Goal: Task Accomplishment & Management: Manage account settings

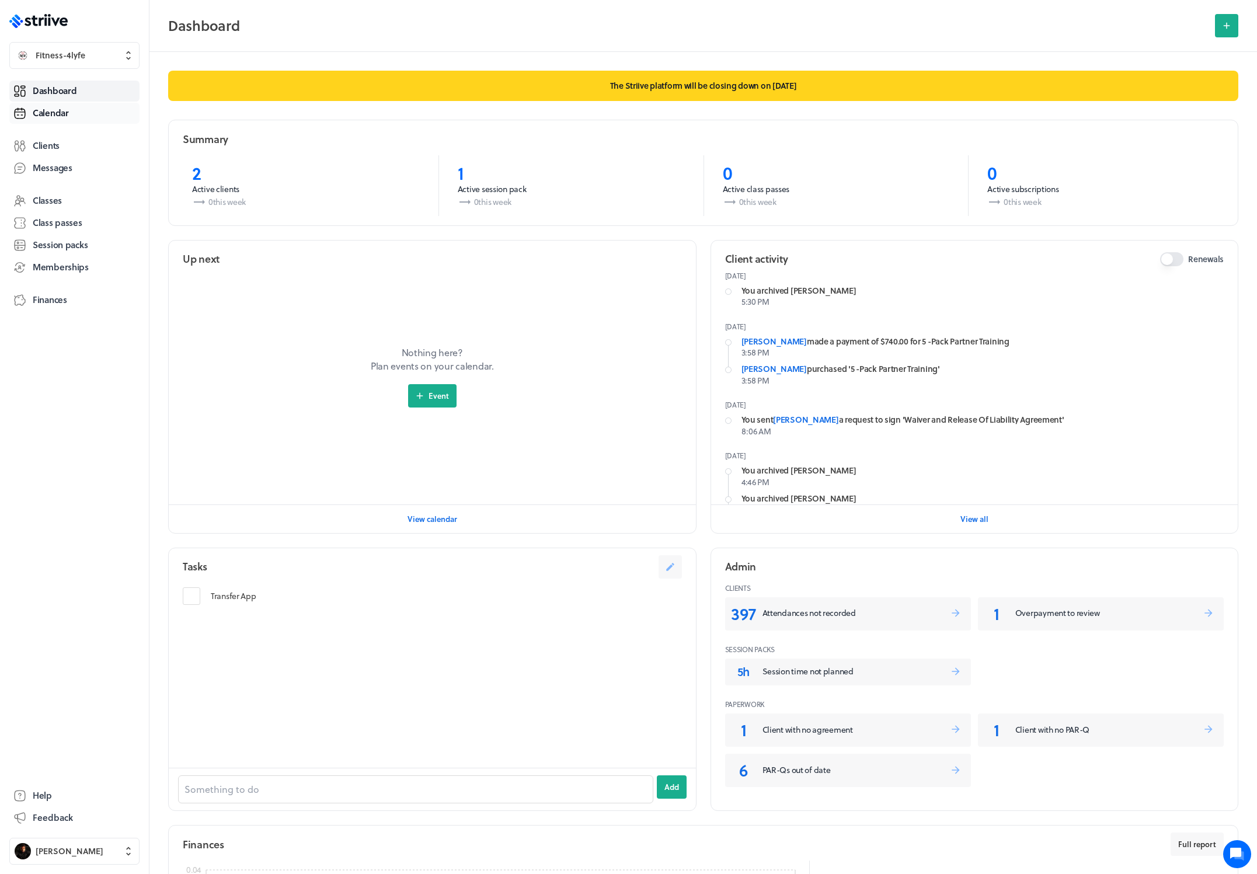
click at [60, 123] on link "Calendar" at bounding box center [74, 113] width 130 height 21
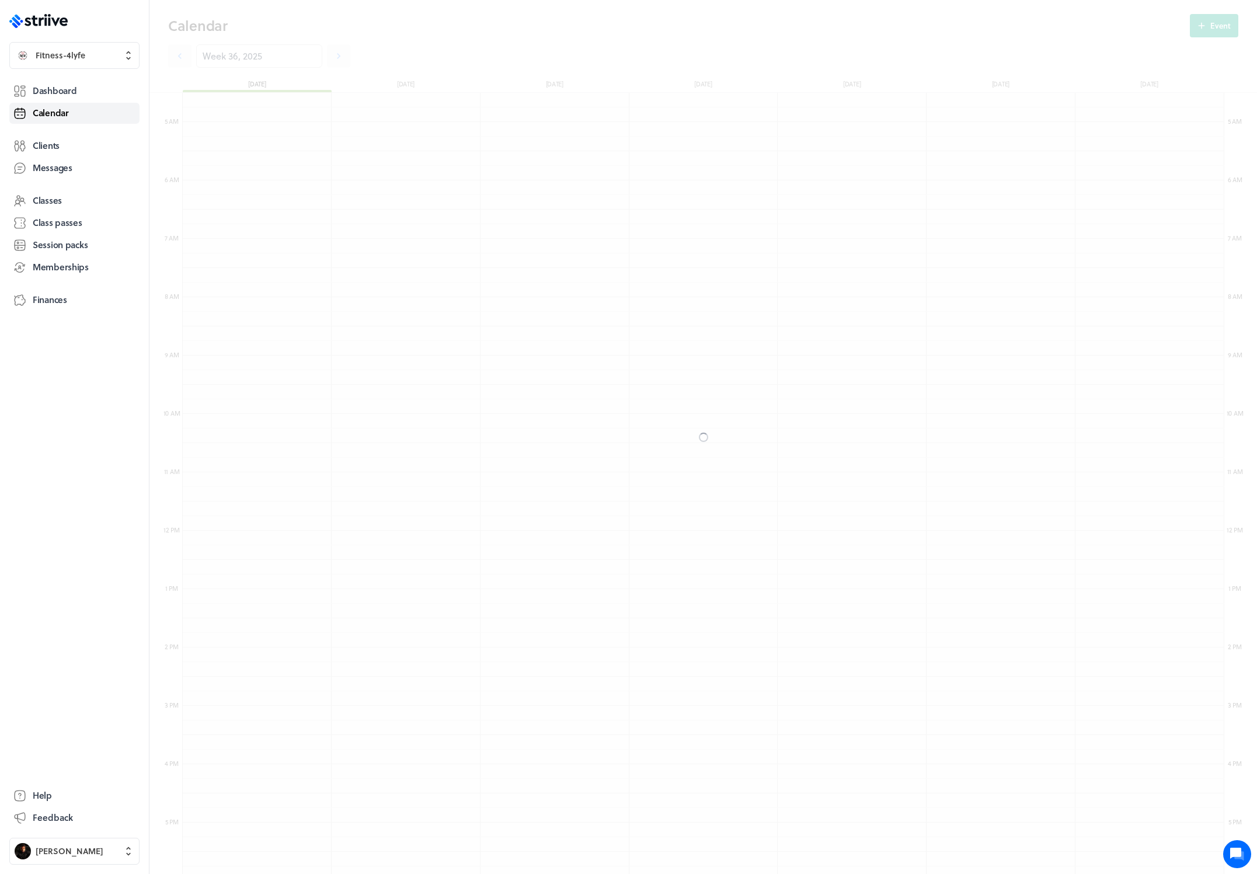
scroll to position [1401, 1041]
click at [336, 52] on link at bounding box center [338, 55] width 23 height 23
click at [333, 57] on icon at bounding box center [339, 56] width 12 height 12
click at [178, 58] on icon at bounding box center [180, 56] width 12 height 12
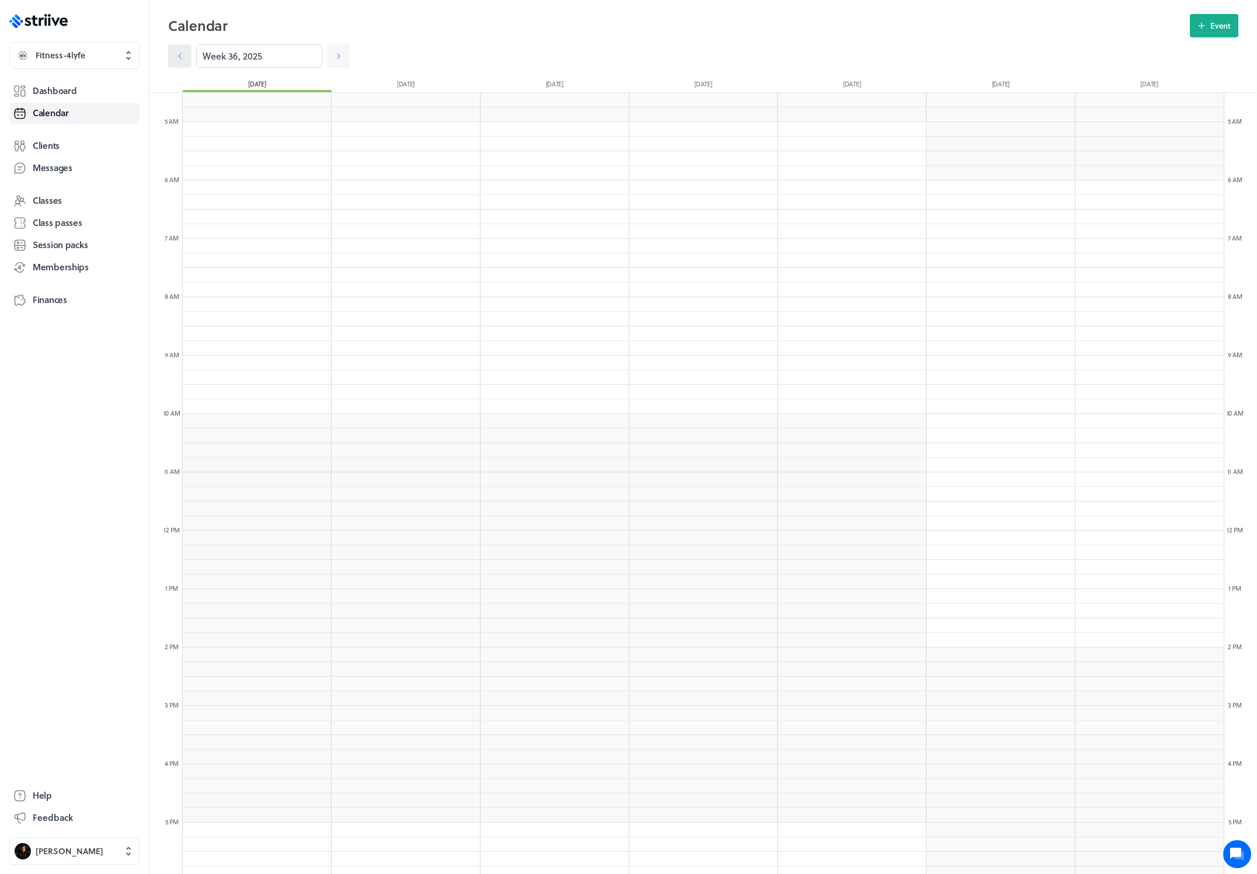
click at [178, 58] on icon at bounding box center [180, 56] width 12 height 12
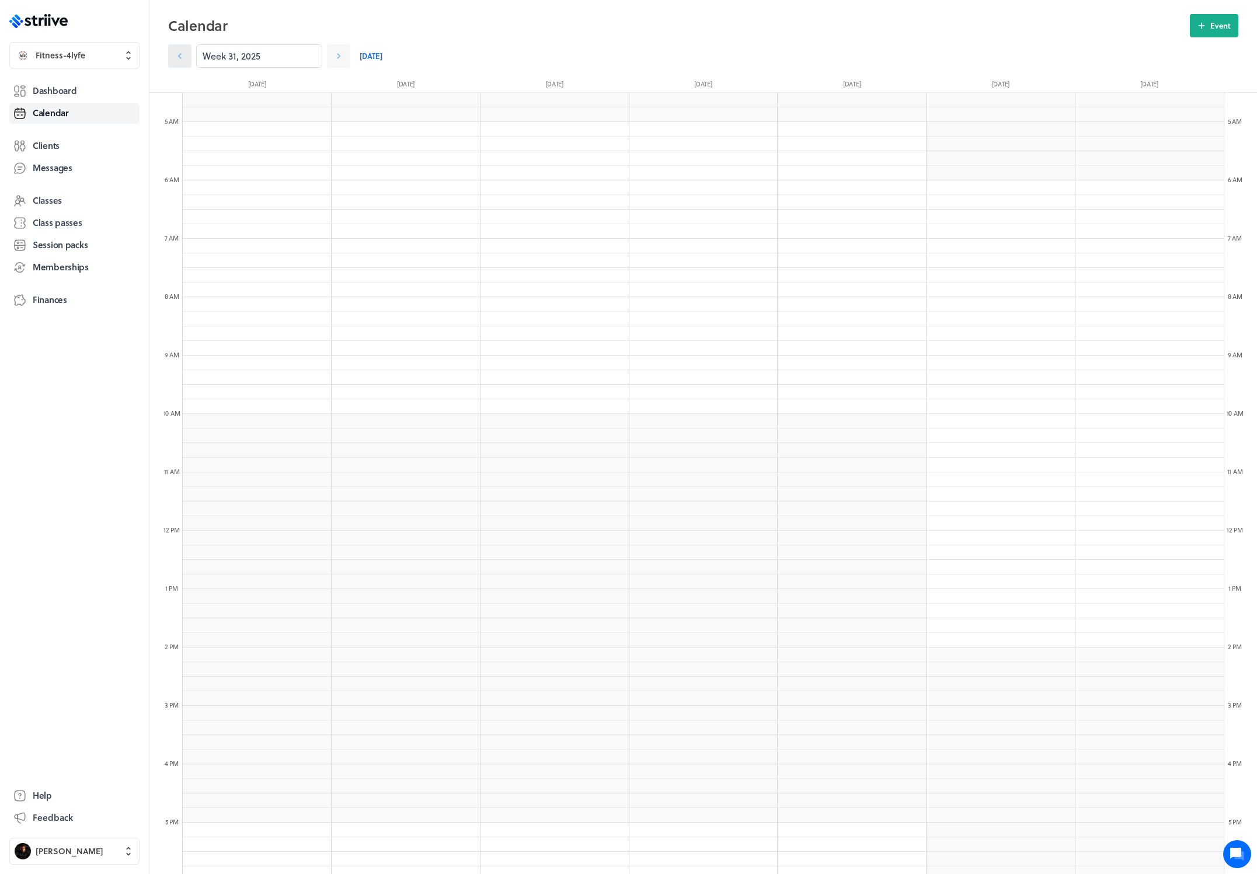
click at [178, 58] on icon at bounding box center [180, 56] width 12 height 12
click at [177, 58] on icon at bounding box center [180, 56] width 12 height 12
click at [179, 61] on icon at bounding box center [180, 56] width 12 height 12
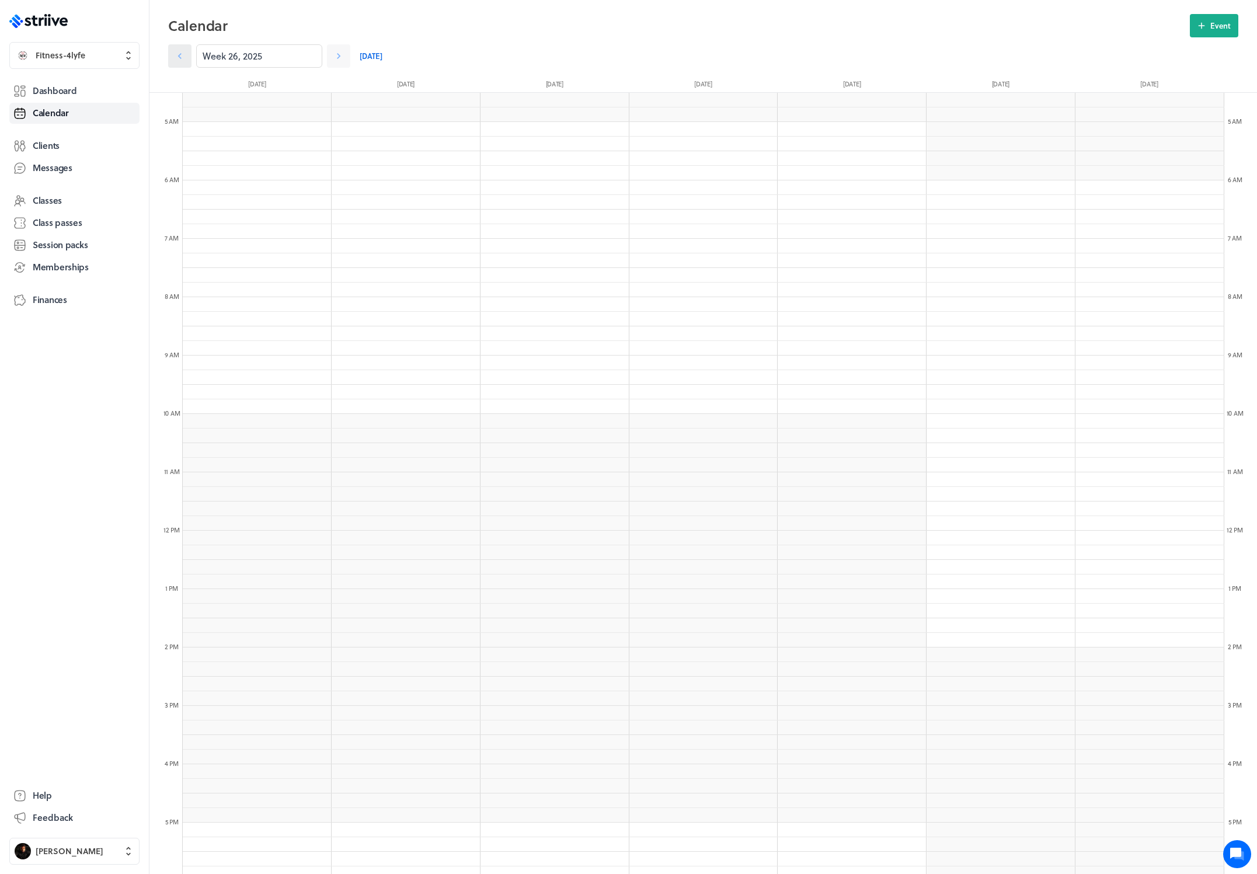
click at [178, 55] on icon at bounding box center [180, 56] width 12 height 12
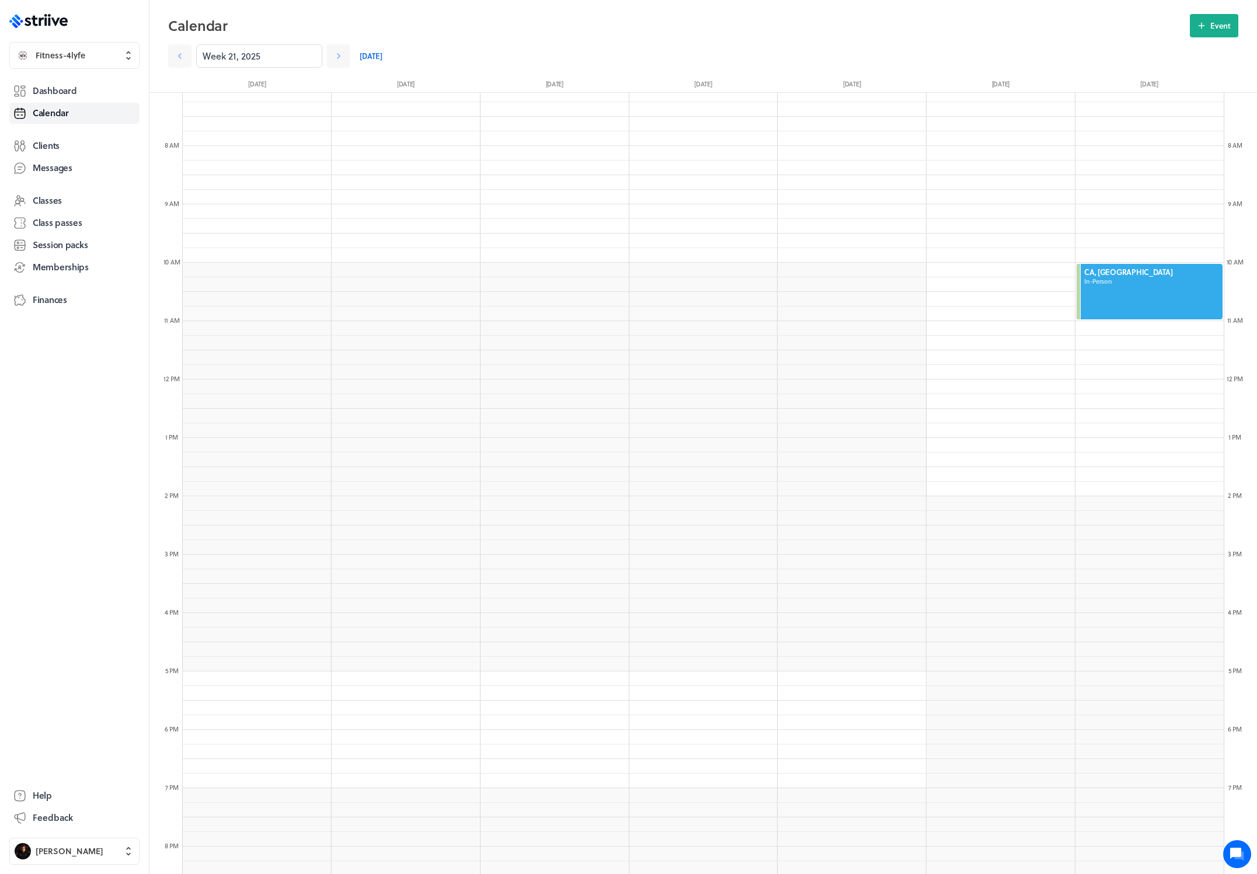
scroll to position [461, 0]
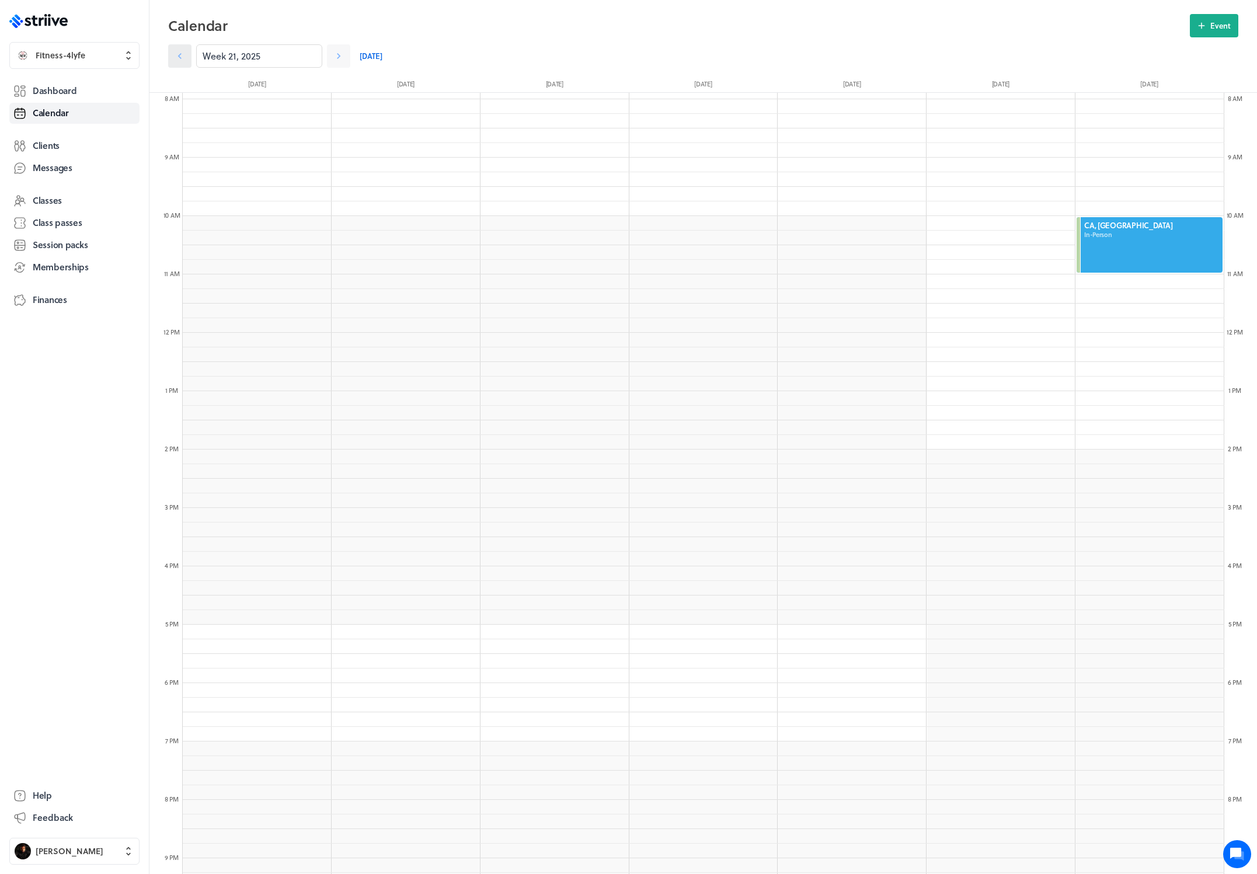
click at [182, 60] on icon at bounding box center [180, 56] width 12 height 12
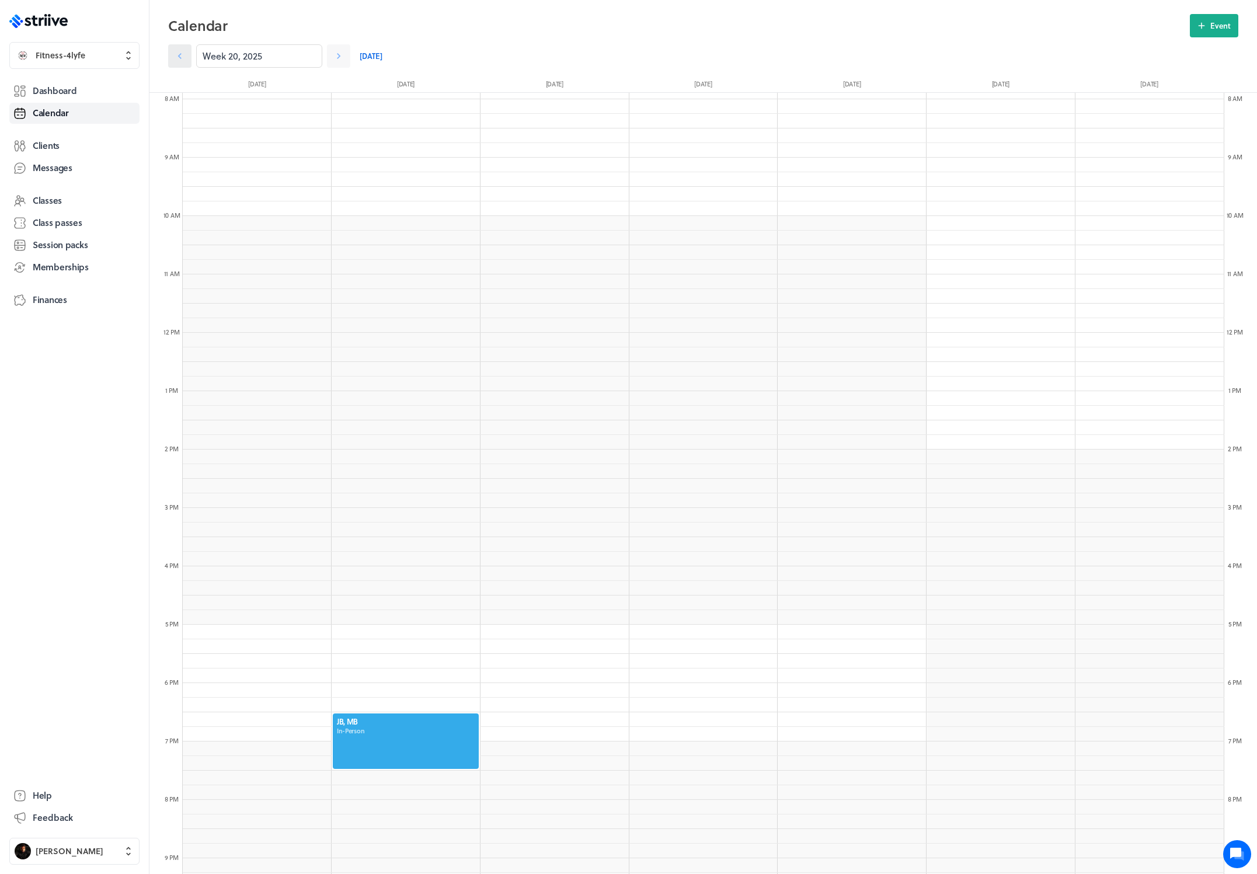
click at [182, 60] on icon at bounding box center [180, 56] width 12 height 12
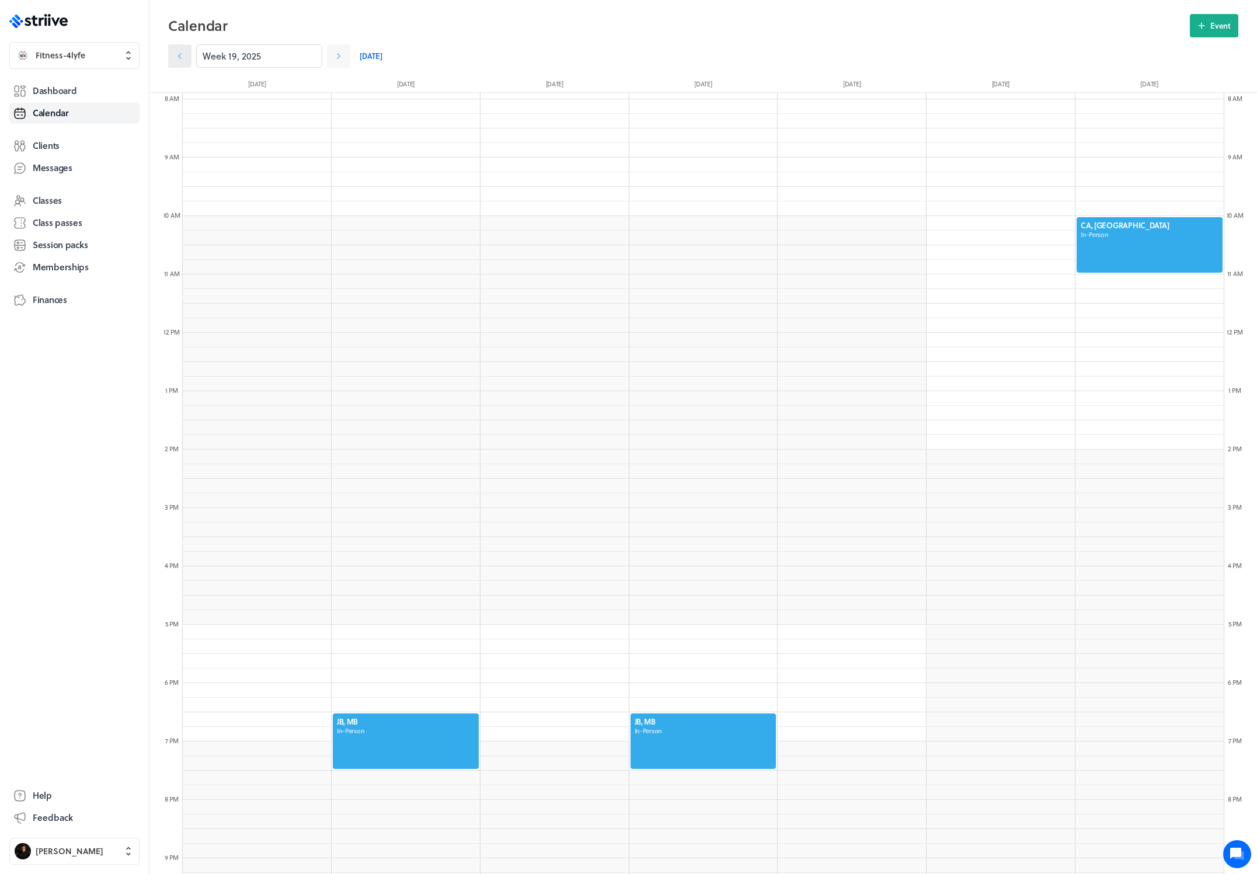
click at [182, 60] on icon at bounding box center [180, 56] width 12 height 12
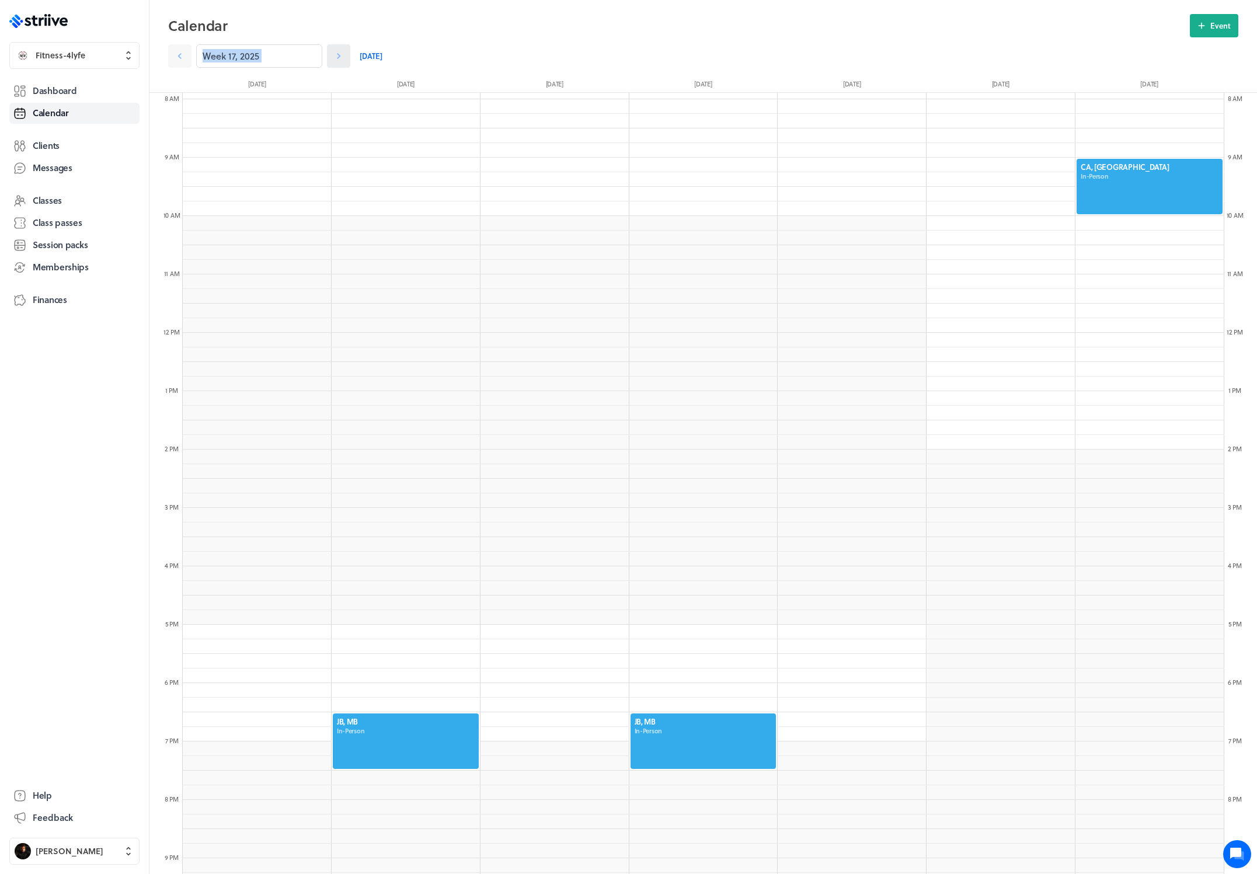
click at [333, 52] on icon at bounding box center [339, 56] width 12 height 12
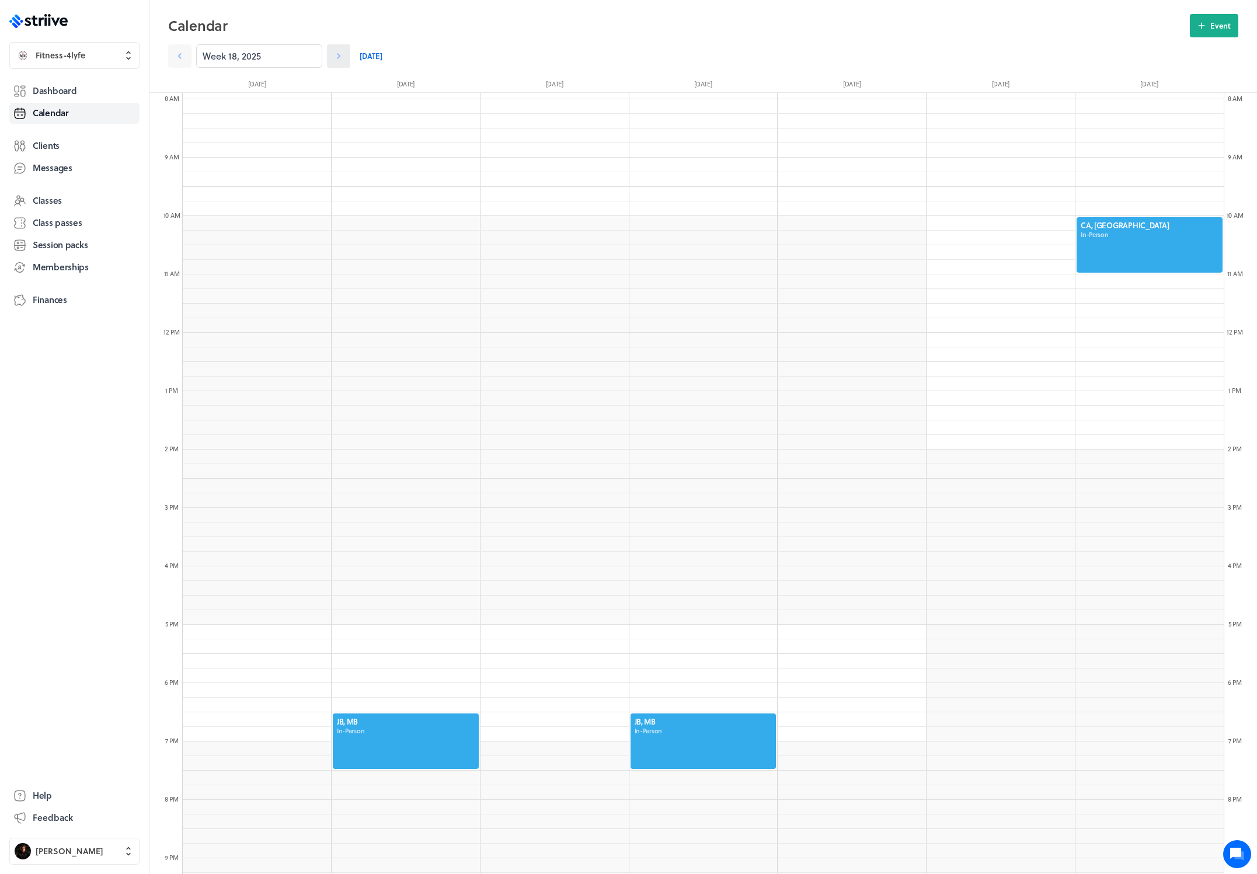
click at [333, 55] on icon at bounding box center [339, 56] width 12 height 12
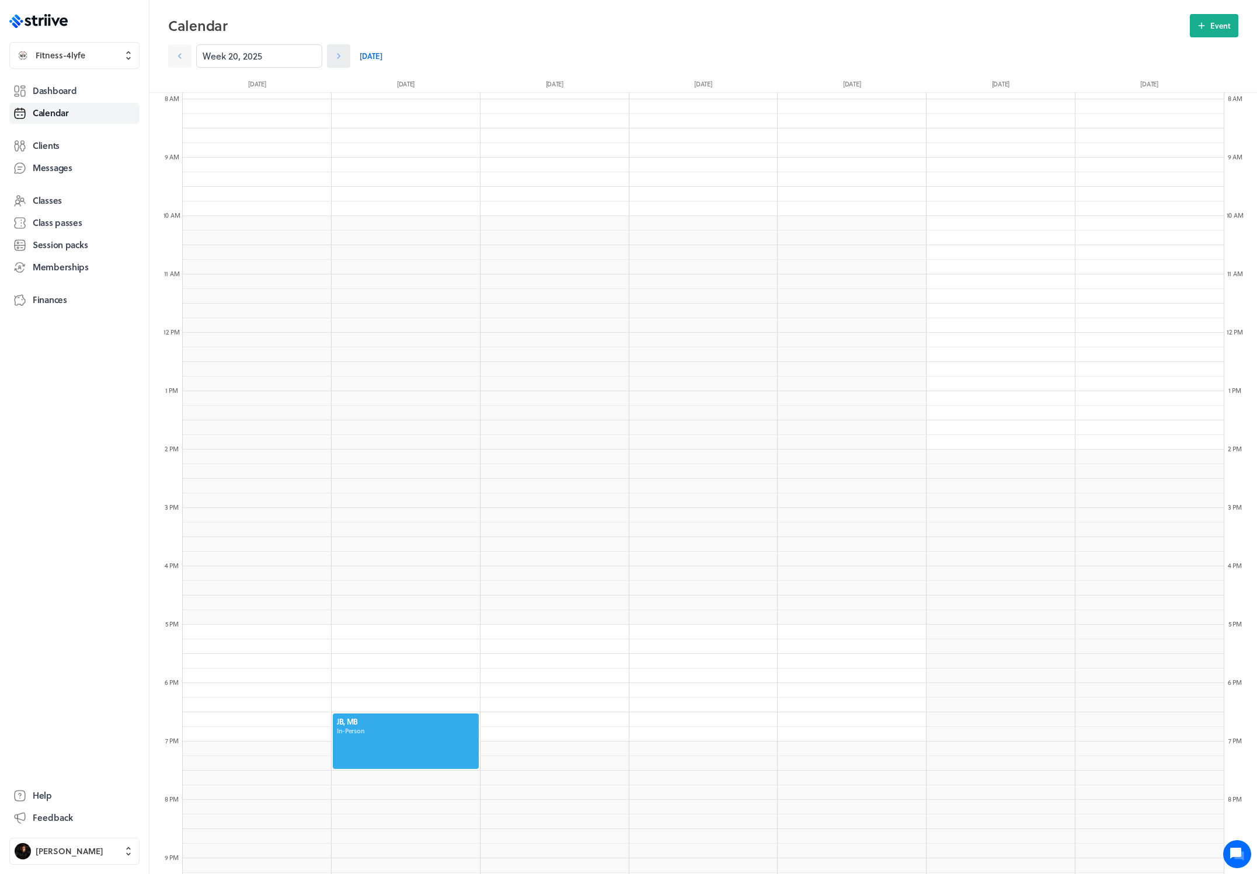
click at [333, 55] on icon at bounding box center [339, 56] width 12 height 12
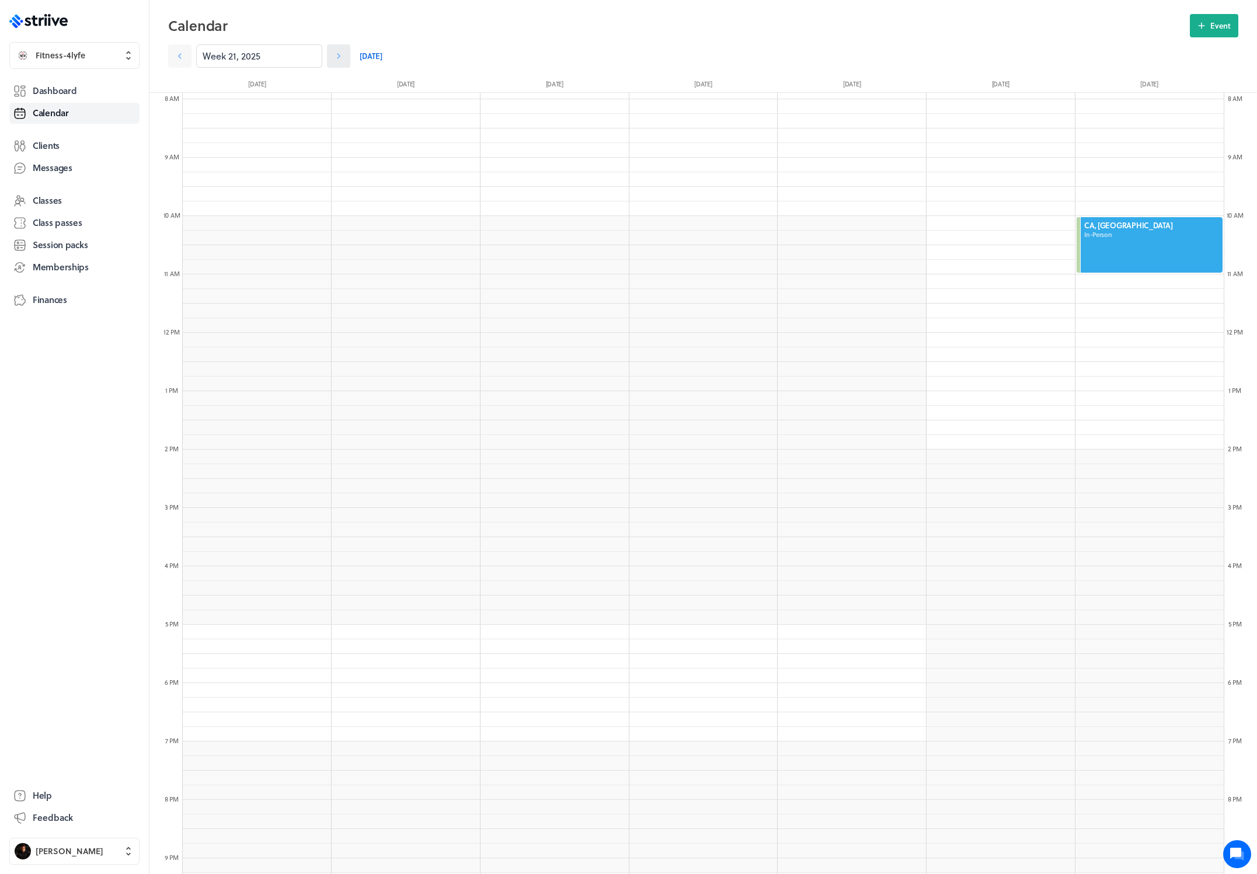
click at [333, 55] on icon at bounding box center [339, 56] width 12 height 12
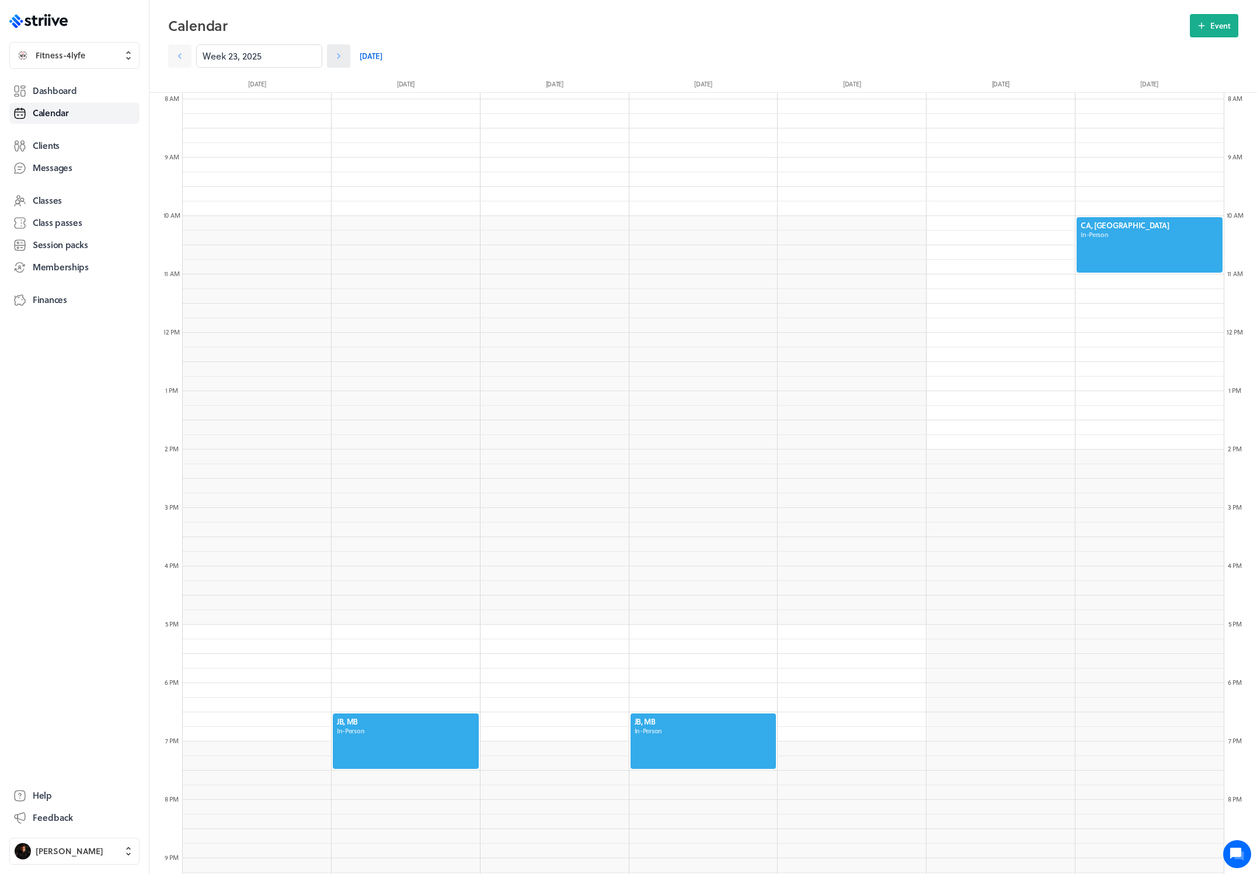
click at [333, 55] on icon at bounding box center [339, 56] width 12 height 12
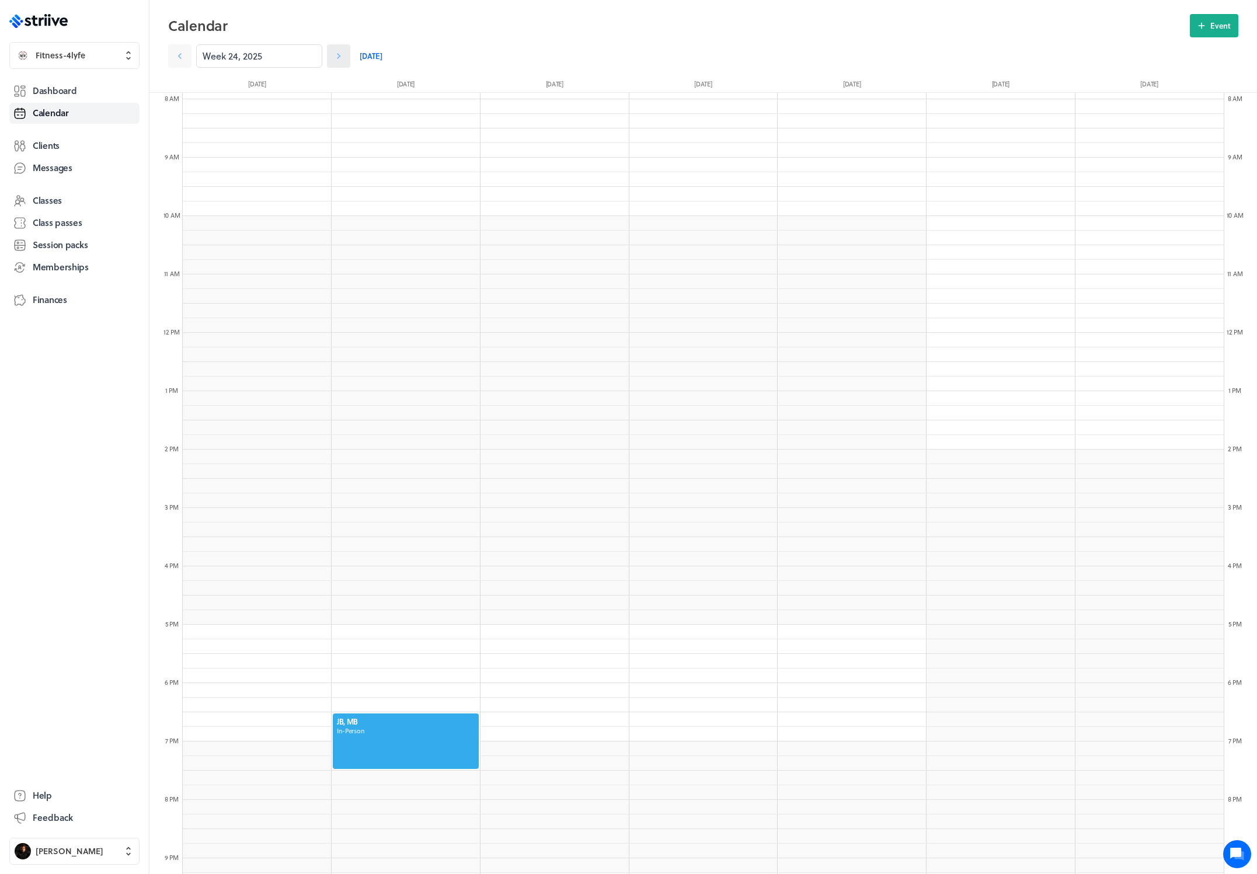
click at [333, 55] on icon at bounding box center [339, 56] width 12 height 12
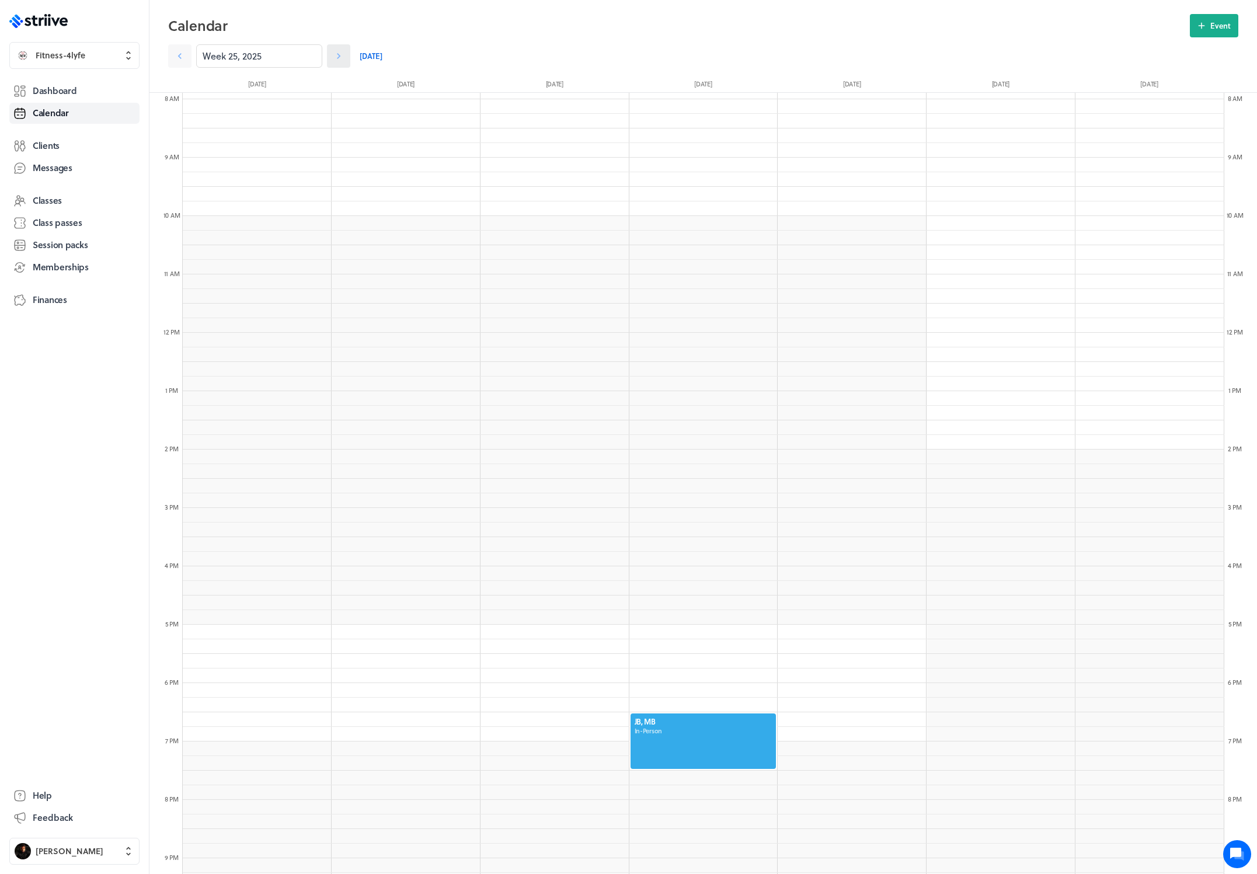
click at [333, 55] on icon at bounding box center [339, 56] width 12 height 12
click at [360, 55] on link "Today" at bounding box center [371, 55] width 23 height 23
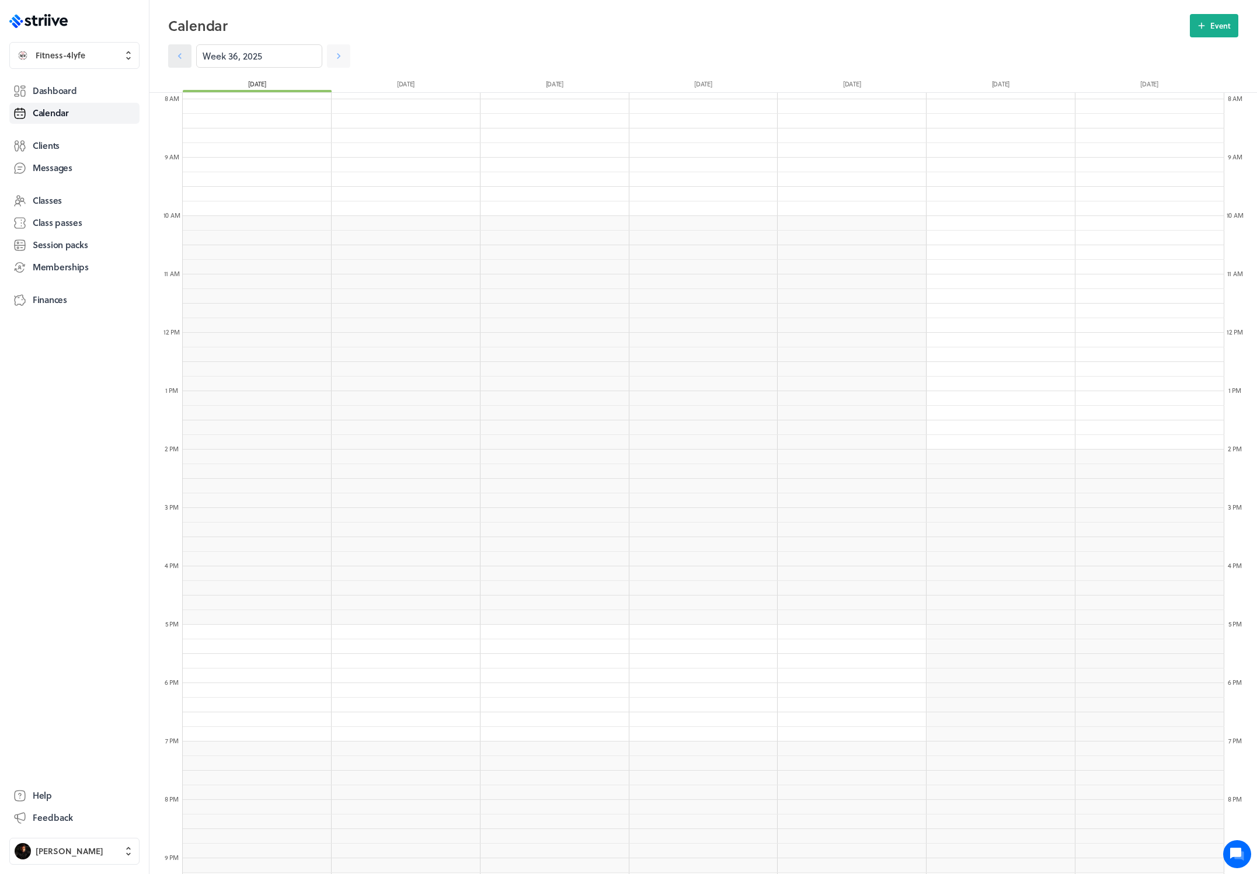
click at [185, 58] on icon at bounding box center [180, 56] width 12 height 12
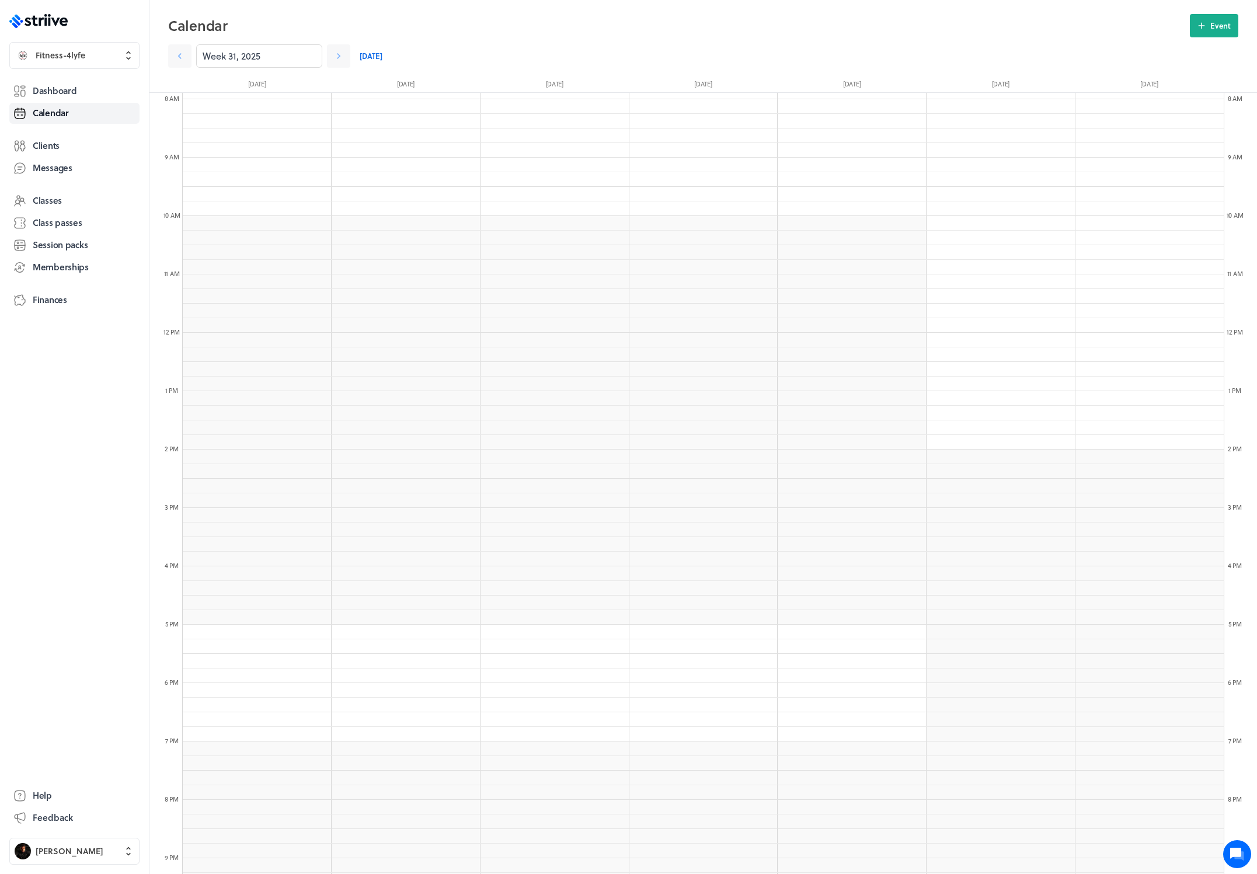
click at [360, 55] on link "Today" at bounding box center [371, 55] width 23 height 23
click at [60, 142] on link "Clients" at bounding box center [74, 145] width 130 height 21
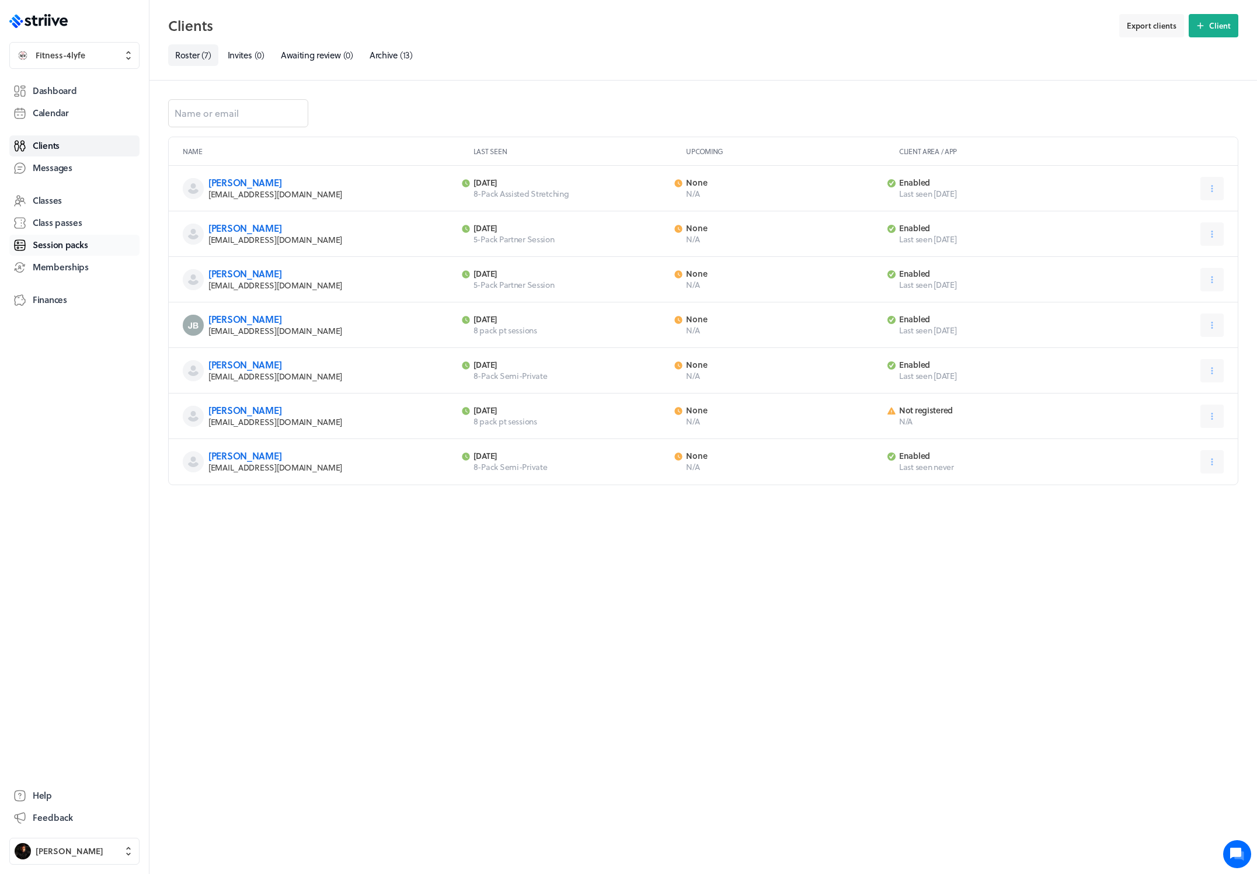
click at [59, 239] on span "Session packs" at bounding box center [60, 245] width 55 height 12
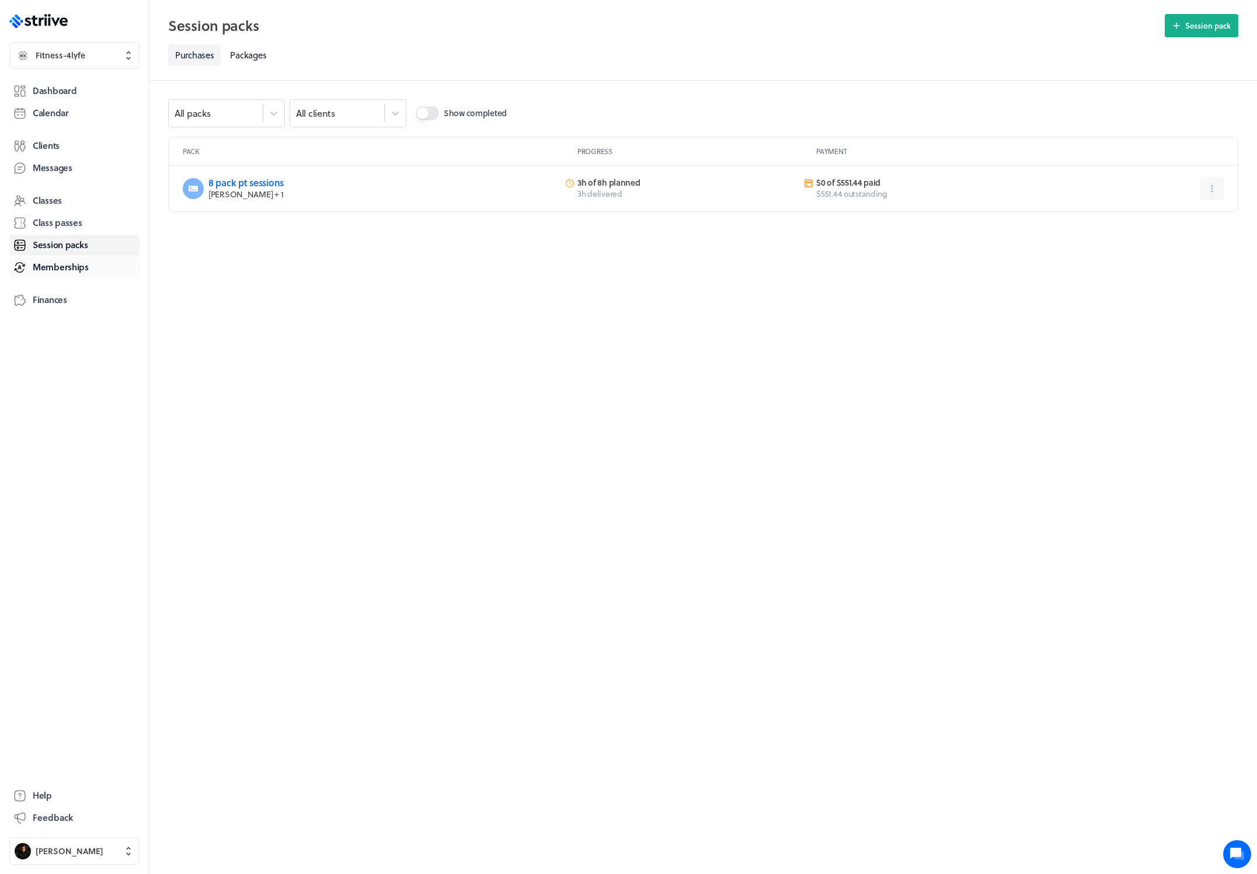
click at [60, 267] on span "Memberships" at bounding box center [61, 267] width 56 height 12
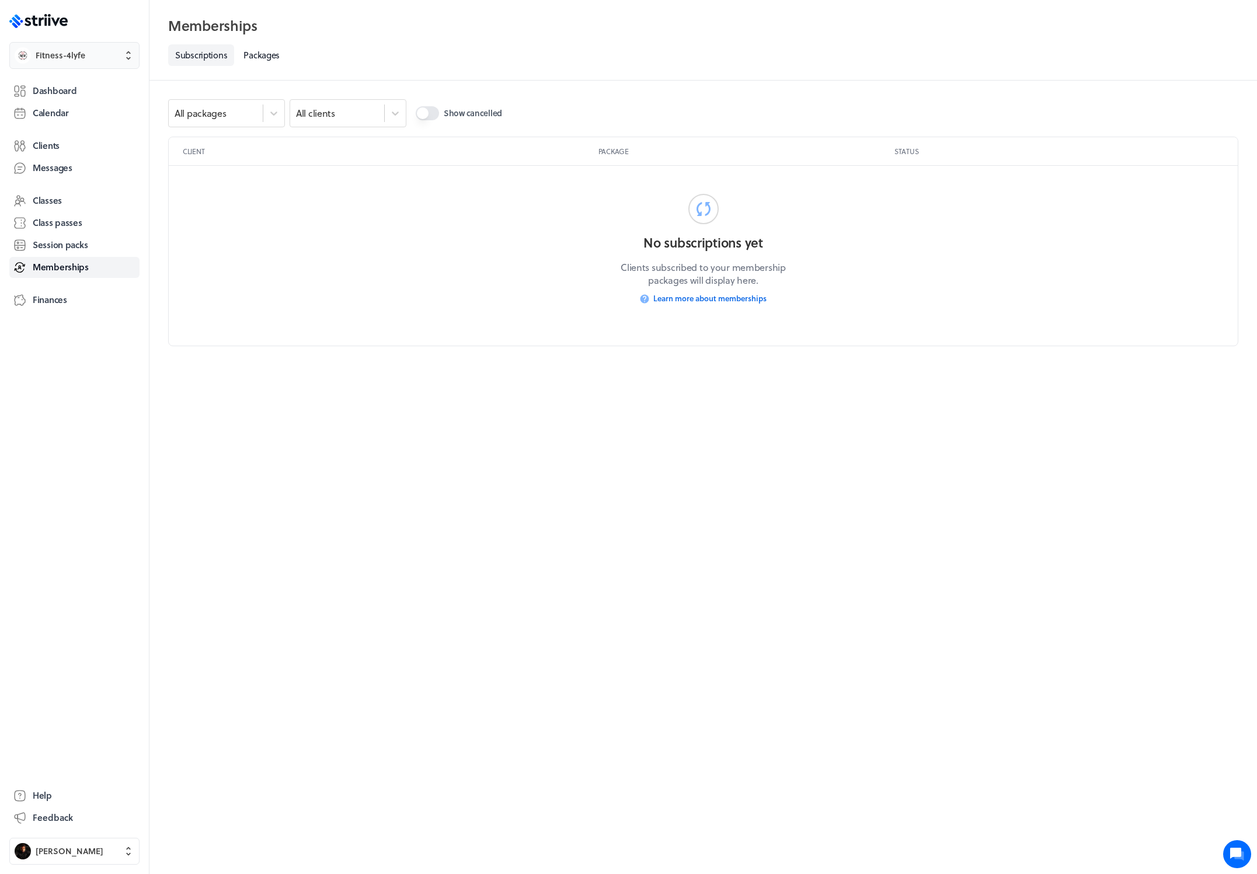
click at [80, 57] on span "Fitness-4lyfe" at bounding box center [61, 56] width 50 height 12
click at [68, 88] on button "Settings" at bounding box center [74, 92] width 121 height 19
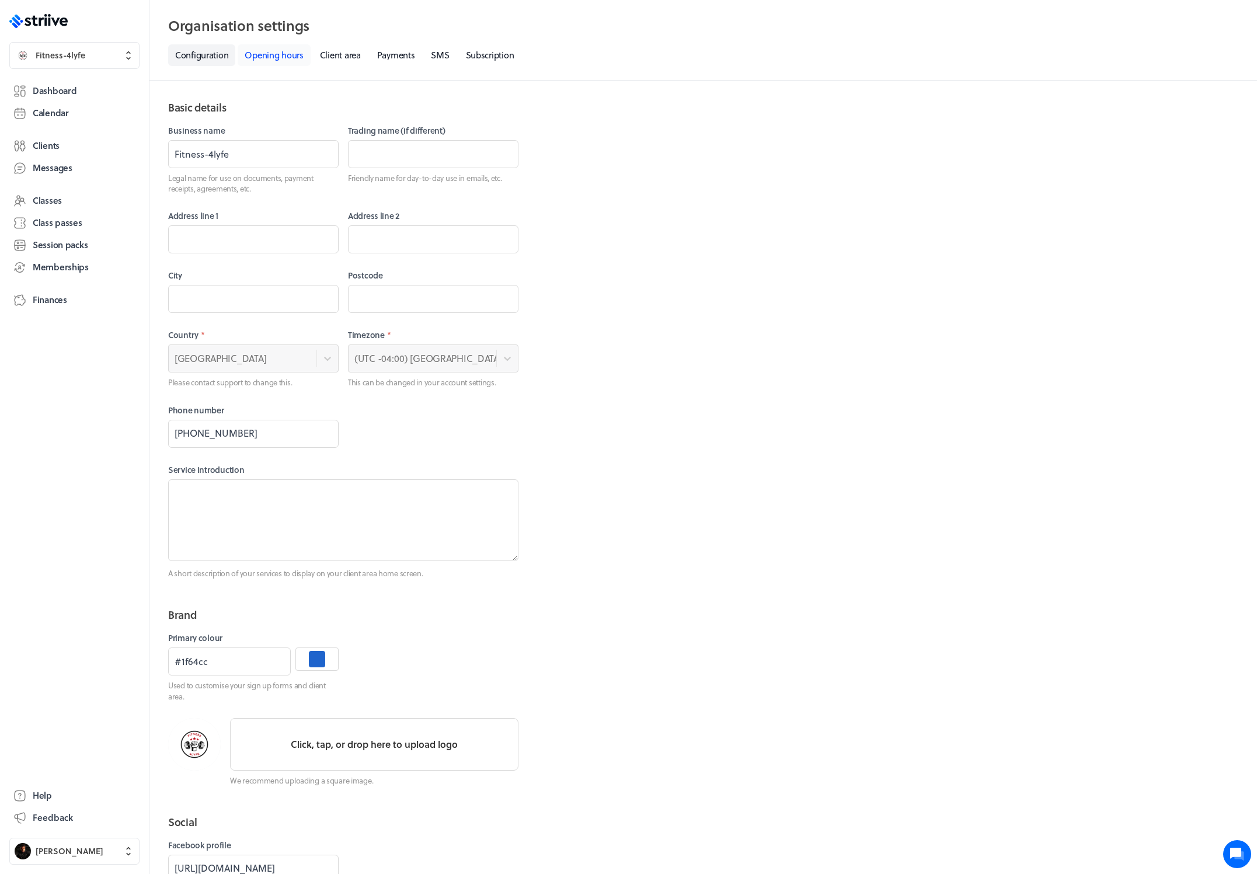
click at [272, 55] on link "Opening hours" at bounding box center [274, 55] width 72 height 22
select select "05:00"
select select "10:00"
select select "17:00"
select select "19:00"
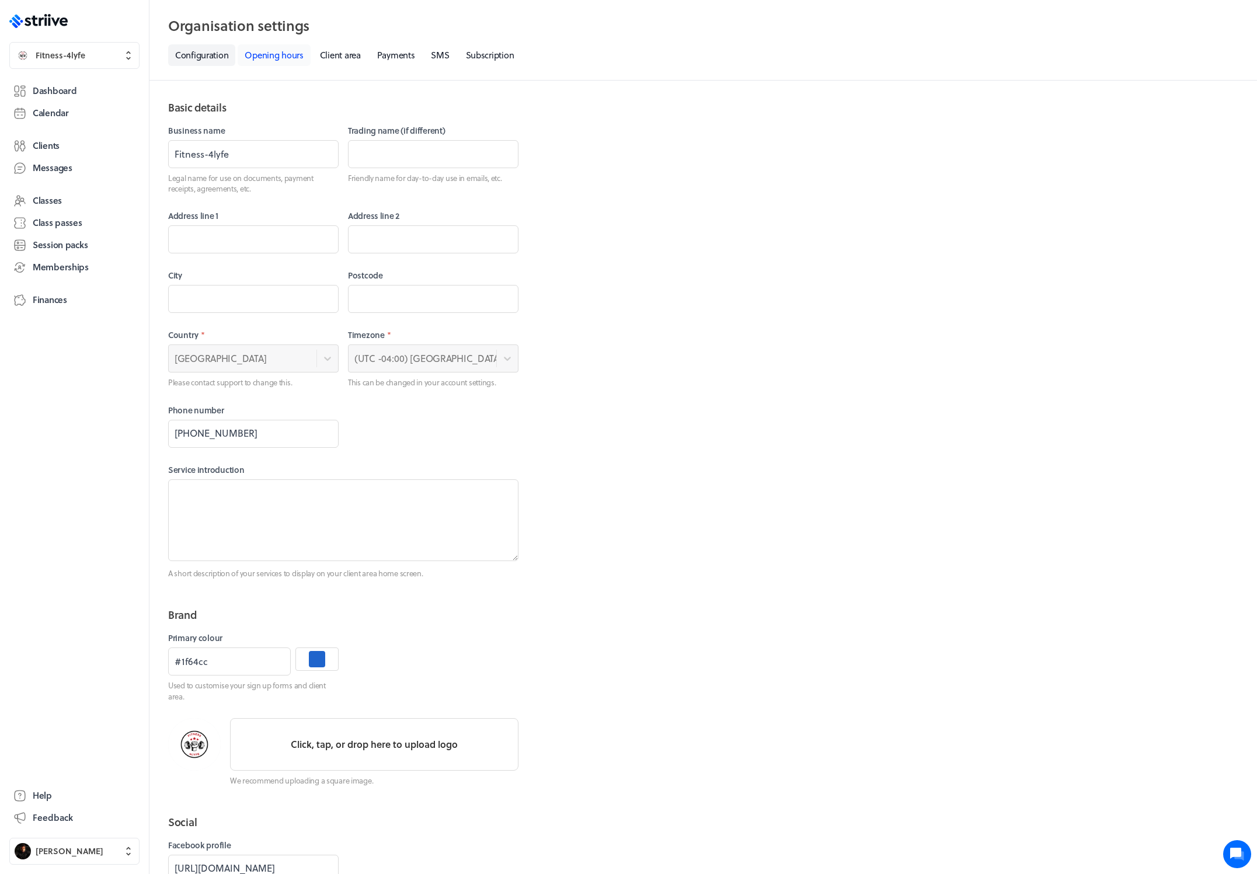
select select "05:00"
select select "10:00"
select select "17:00"
select select "19:00"
select select "05:00"
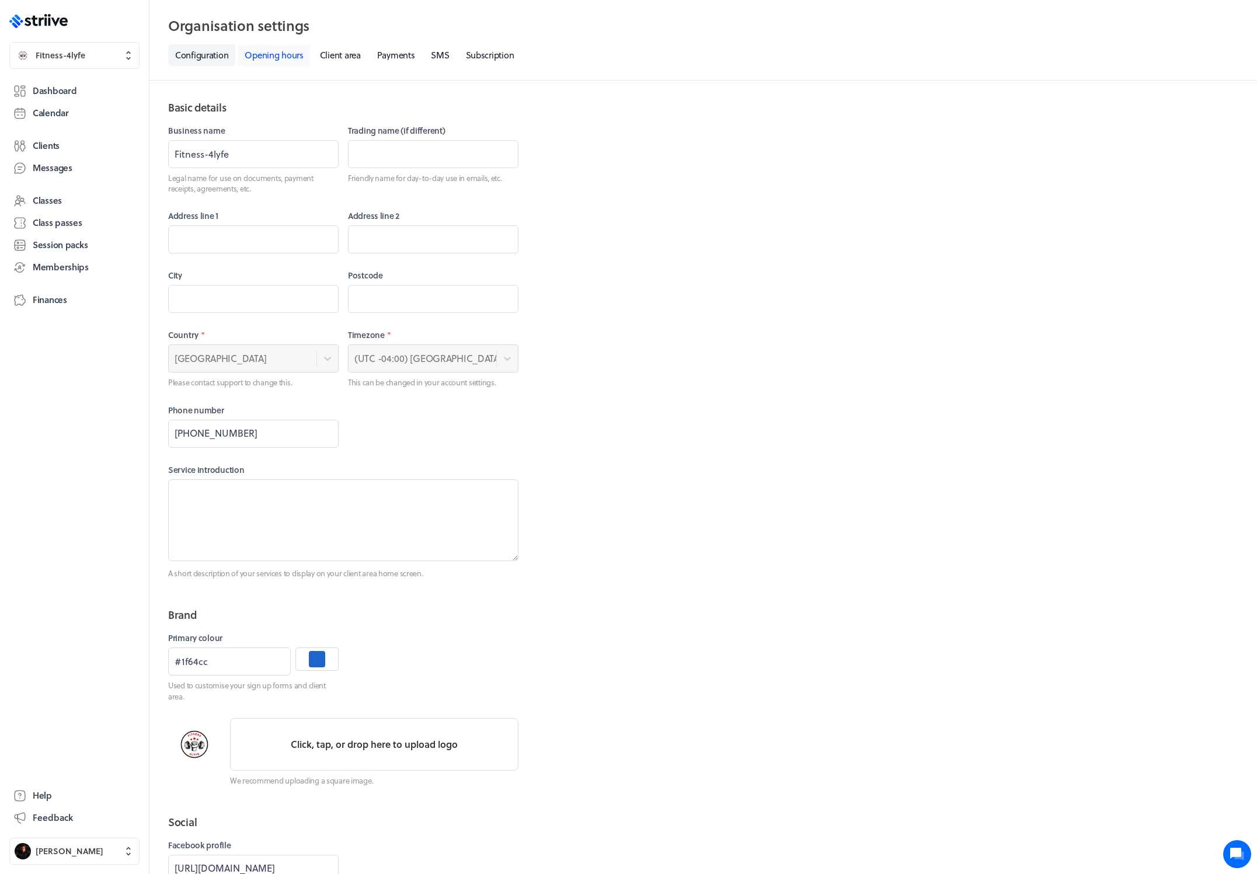
select select "10:00"
select select "17:00"
select select "19:00"
select select "05:00"
select select "10:00"
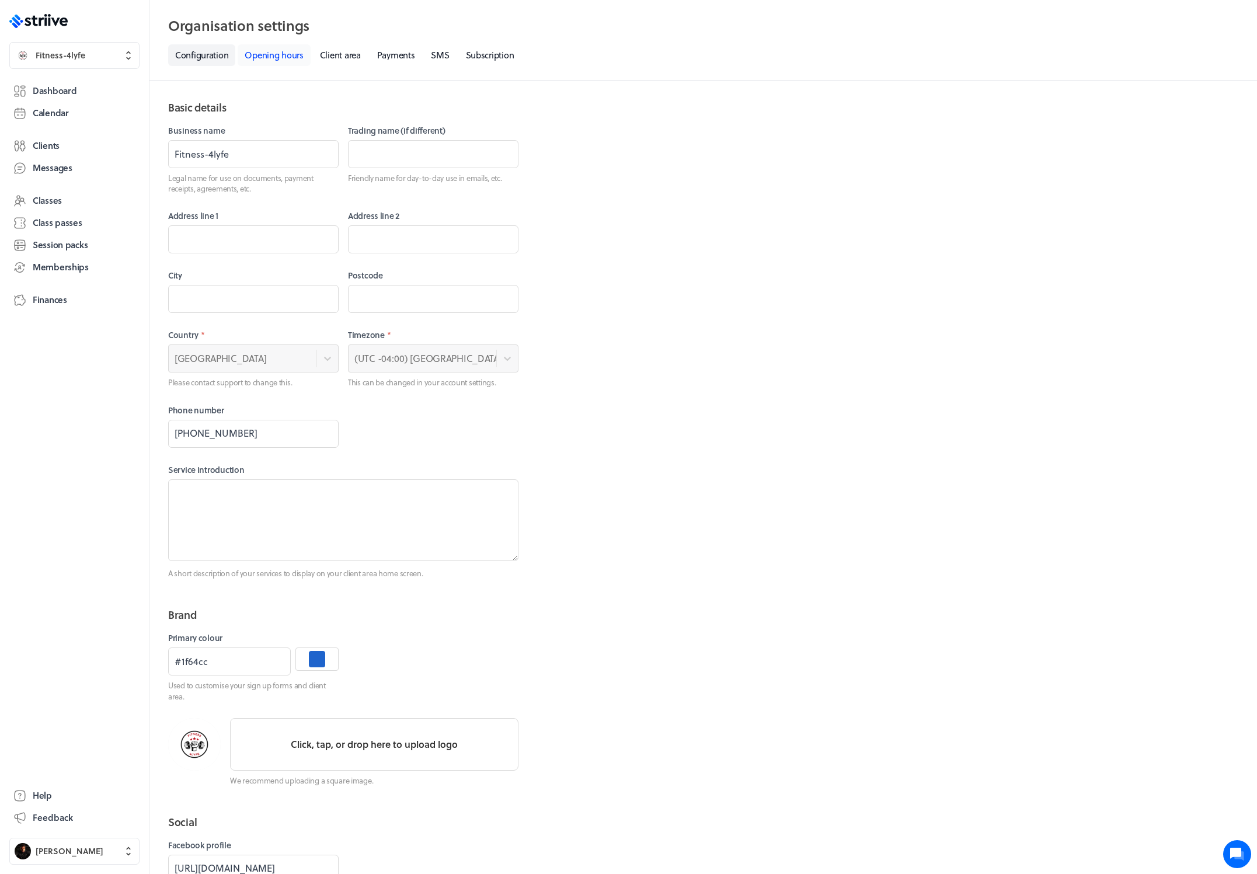
select select "17:00"
select select "19:00"
select select "05:00"
select select "10:00"
select select "17:00"
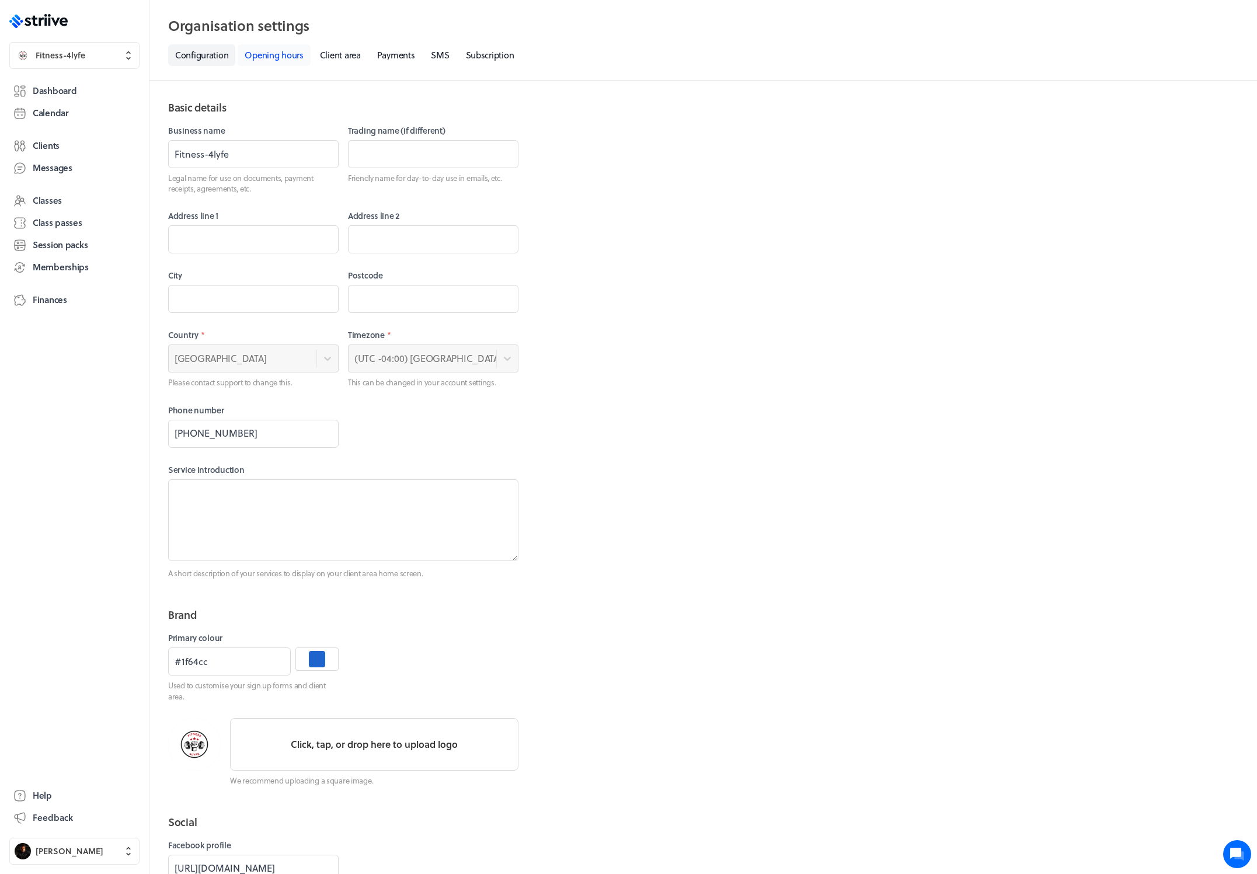
select select "19:00"
select select "06:00"
select select "14:00"
select select "06:00"
select select "14:00"
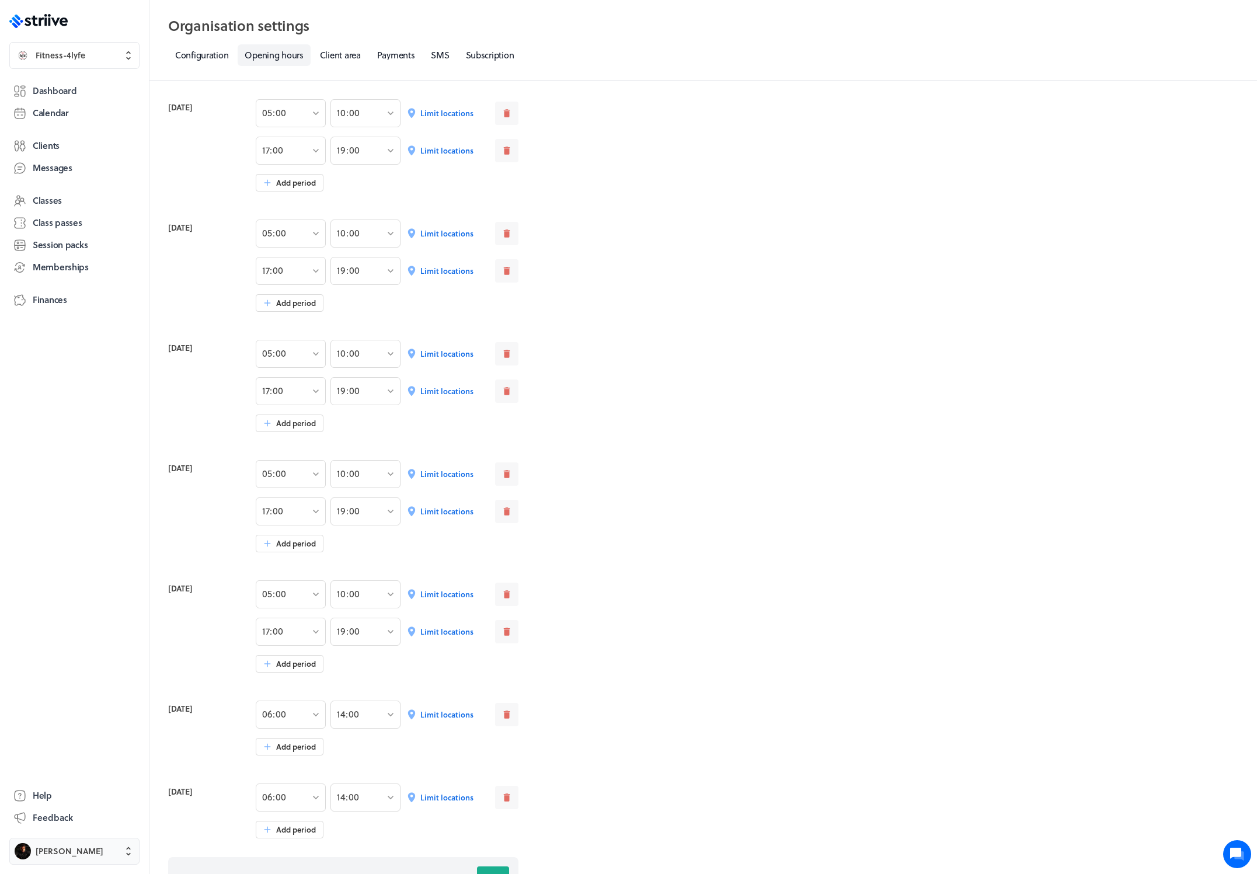
click at [80, 843] on button "Rico Gaddis" at bounding box center [74, 851] width 130 height 27
click at [67, 838] on span "Sign out" at bounding box center [52, 842] width 32 height 12
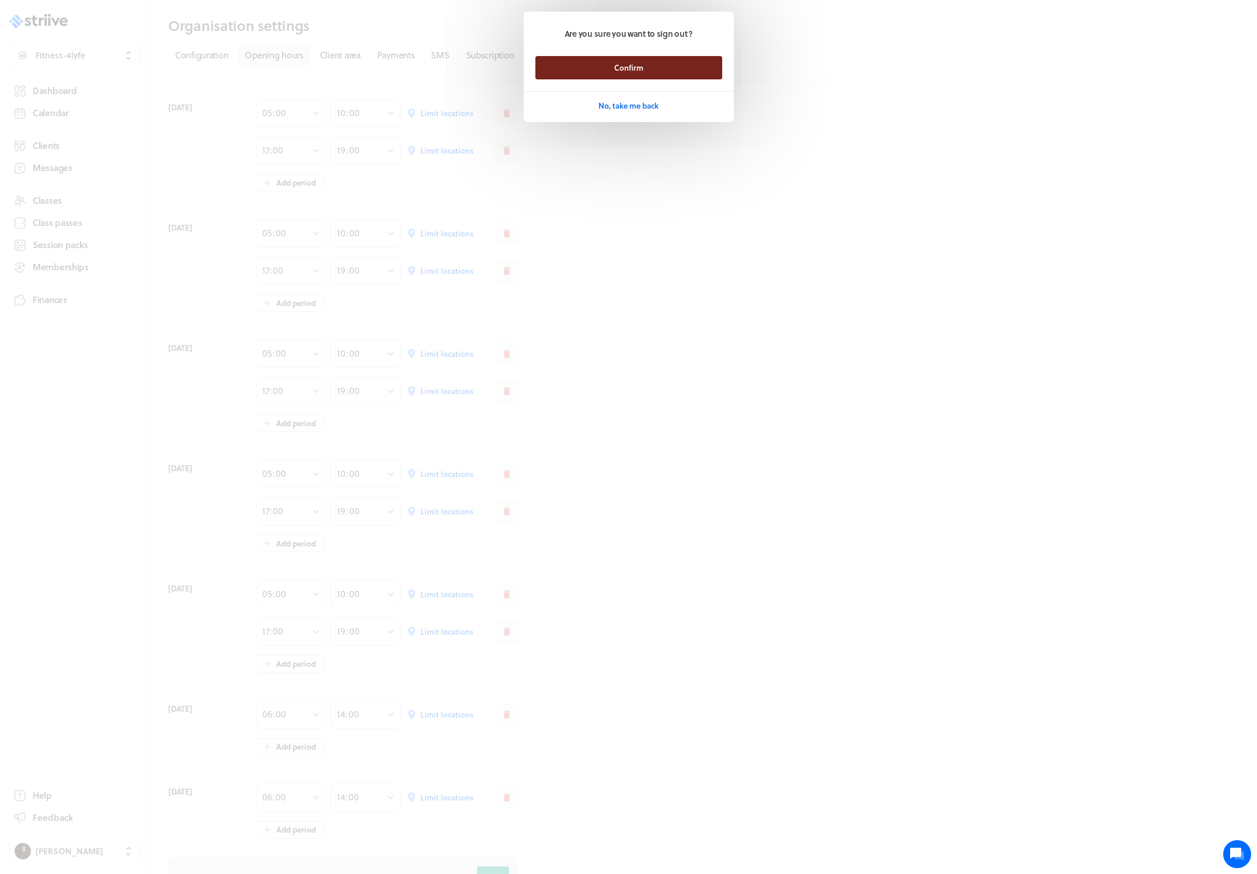
click at [650, 72] on button "Confirm" at bounding box center [628, 67] width 187 height 23
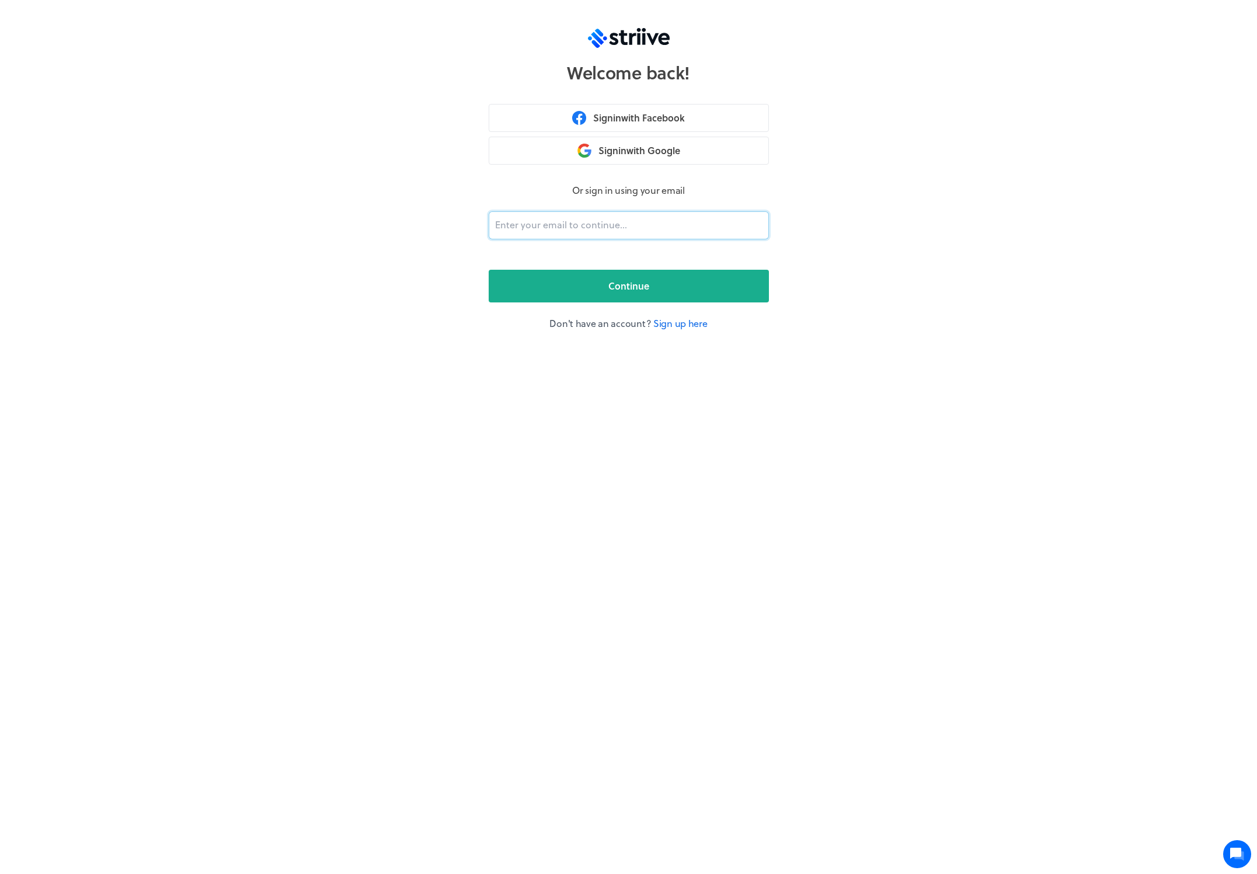
click at [637, 228] on input "email" at bounding box center [629, 225] width 280 height 28
type input "[PERSON_NAME][EMAIL_ADDRESS][DOMAIN_NAME]"
